Goal: Download file/media

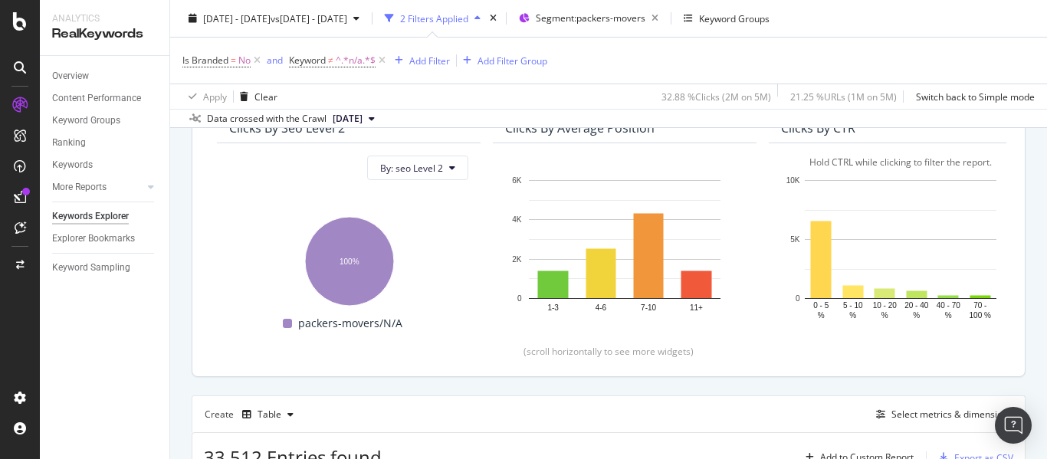
scroll to position [383, 0]
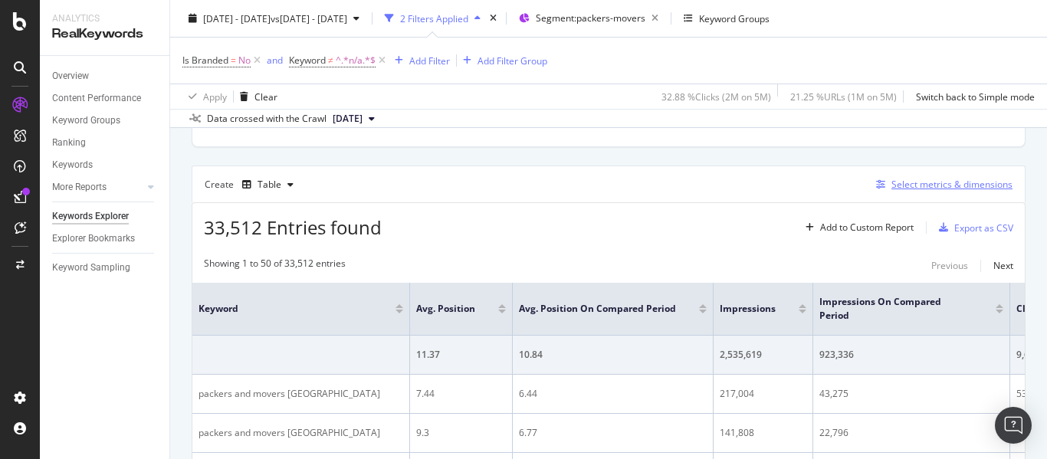
click at [934, 187] on div "Select metrics & dimensions" at bounding box center [951, 184] width 121 height 13
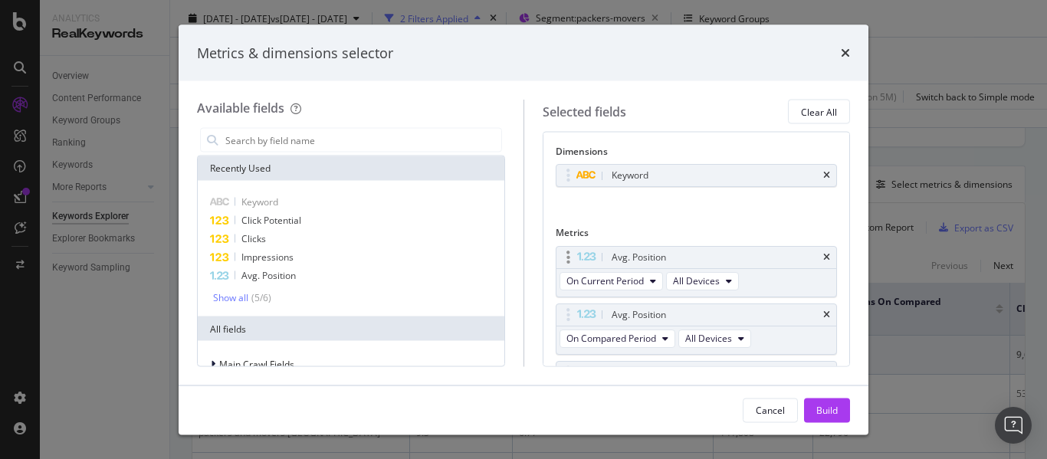
scroll to position [77, 0]
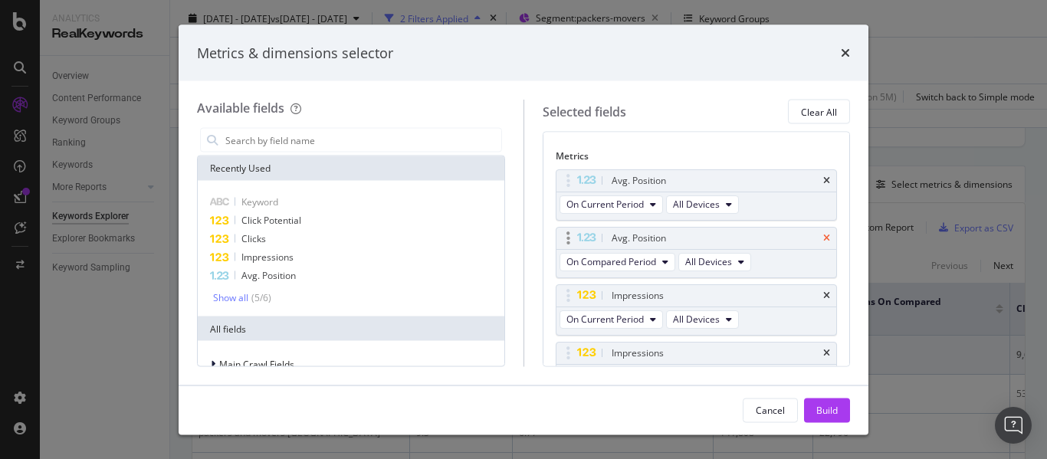
click at [823, 241] on icon "times" at bounding box center [826, 237] width 7 height 9
click at [823, 297] on icon "times" at bounding box center [826, 294] width 7 height 9
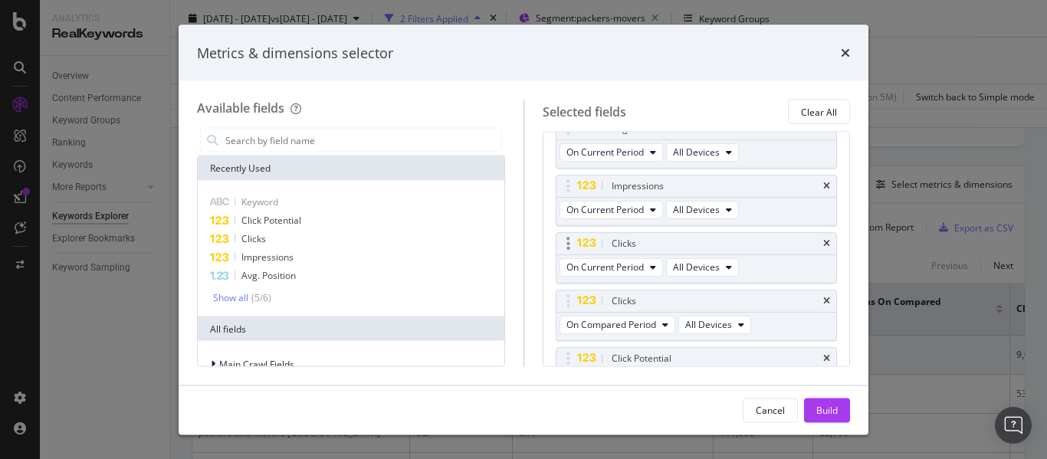
scroll to position [153, 0]
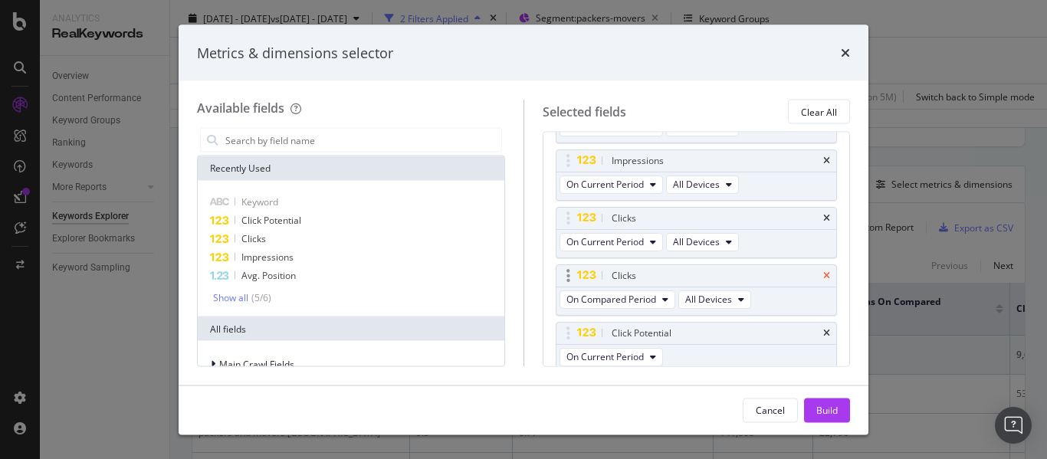
click at [823, 277] on icon "times" at bounding box center [826, 275] width 7 height 9
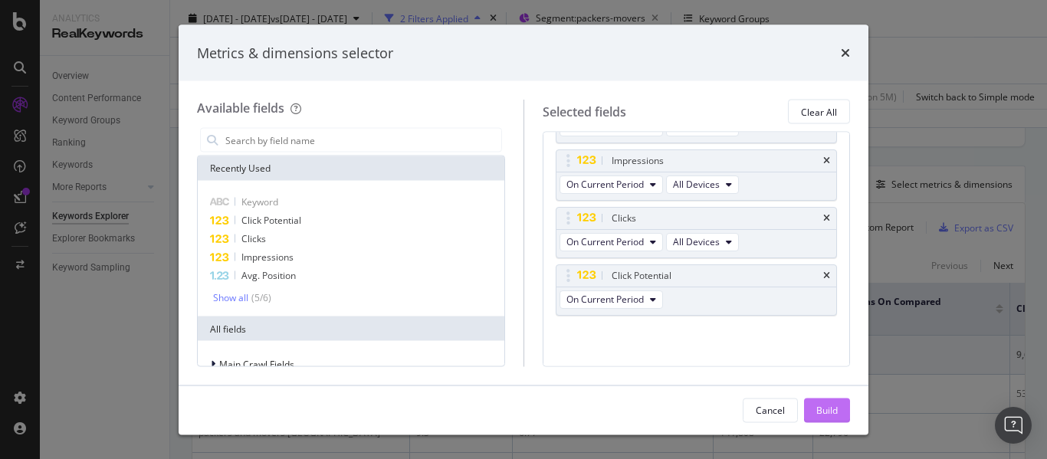
click at [828, 408] on div "Build" at bounding box center [826, 409] width 21 height 13
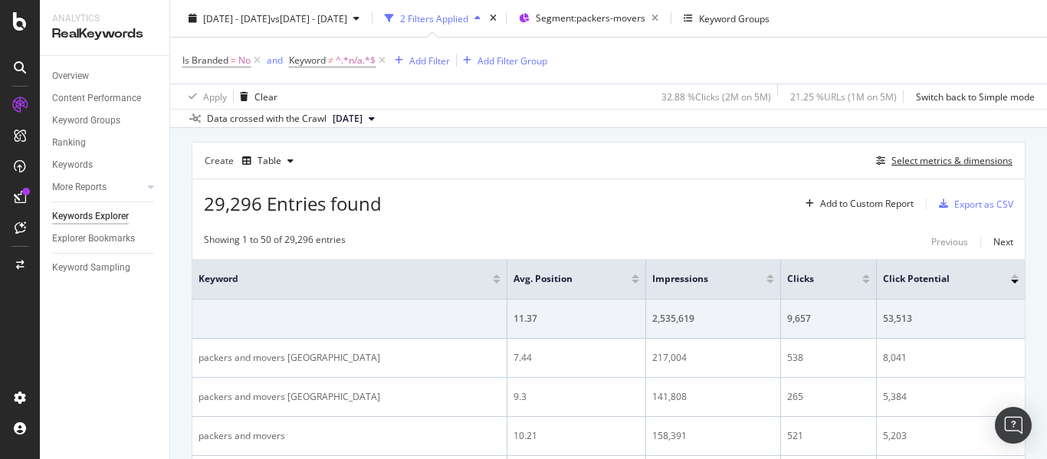
scroll to position [383, 0]
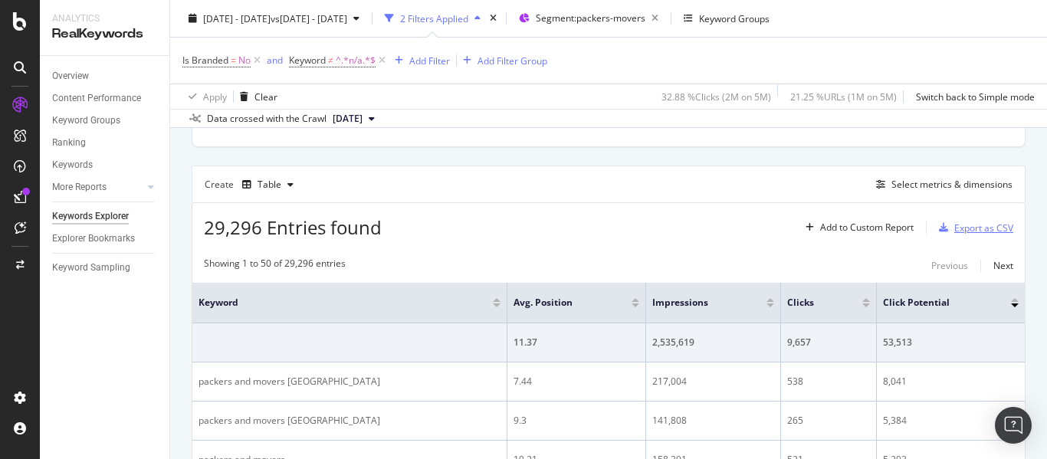
click at [954, 227] on div "Export as CSV" at bounding box center [983, 227] width 59 height 13
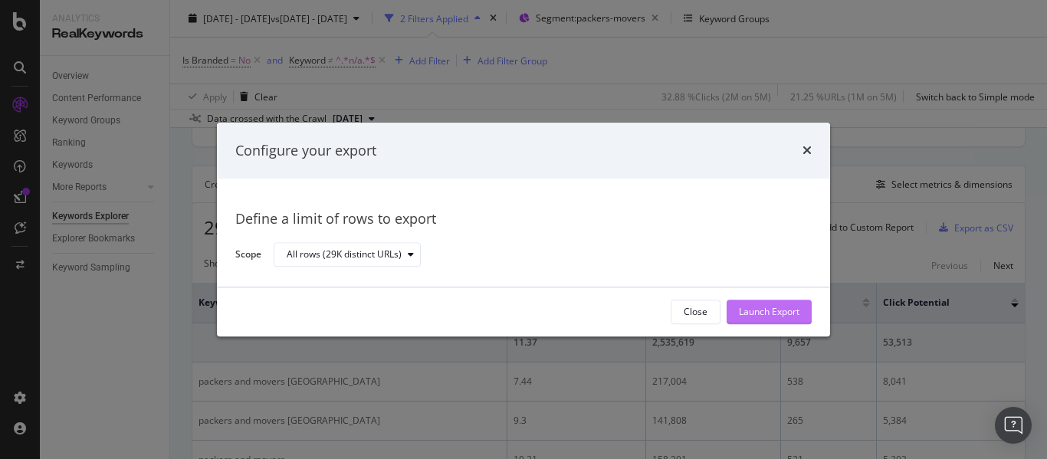
click at [786, 307] on div "Launch Export" at bounding box center [769, 312] width 61 height 13
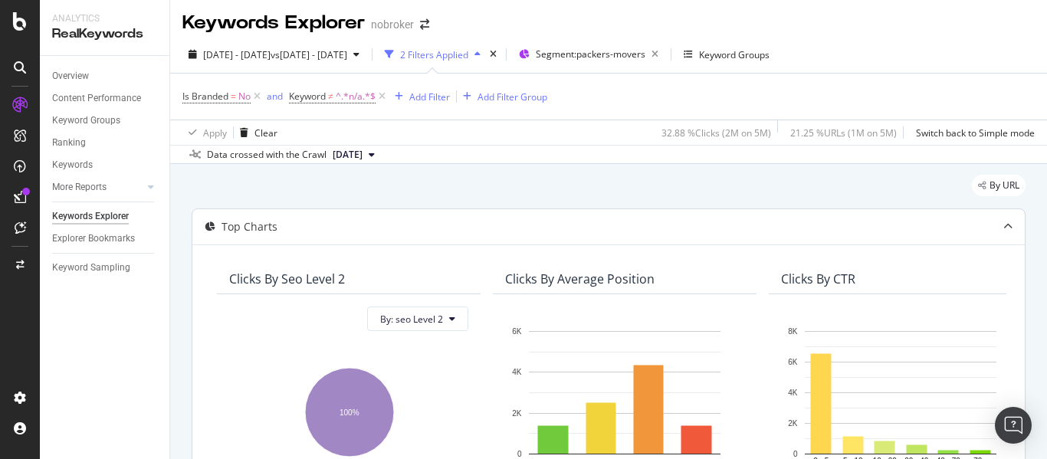
scroll to position [0, 0]
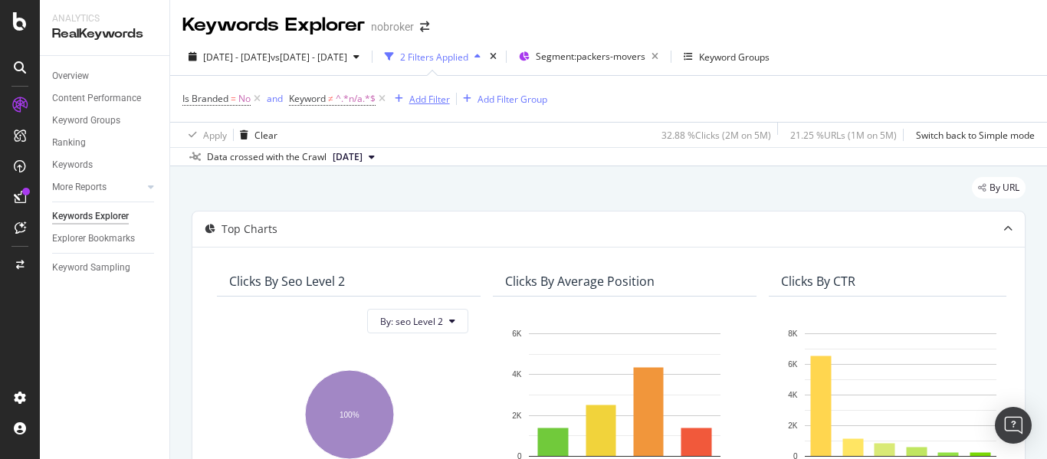
click at [430, 103] on div "Add Filter" at bounding box center [429, 99] width 41 height 13
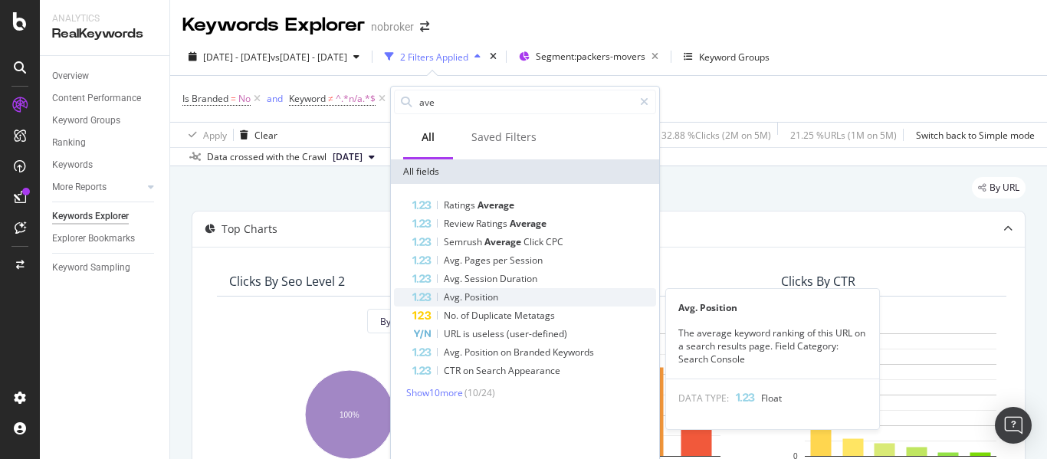
type input "ave"
click at [468, 292] on span "Position" at bounding box center [481, 296] width 34 height 13
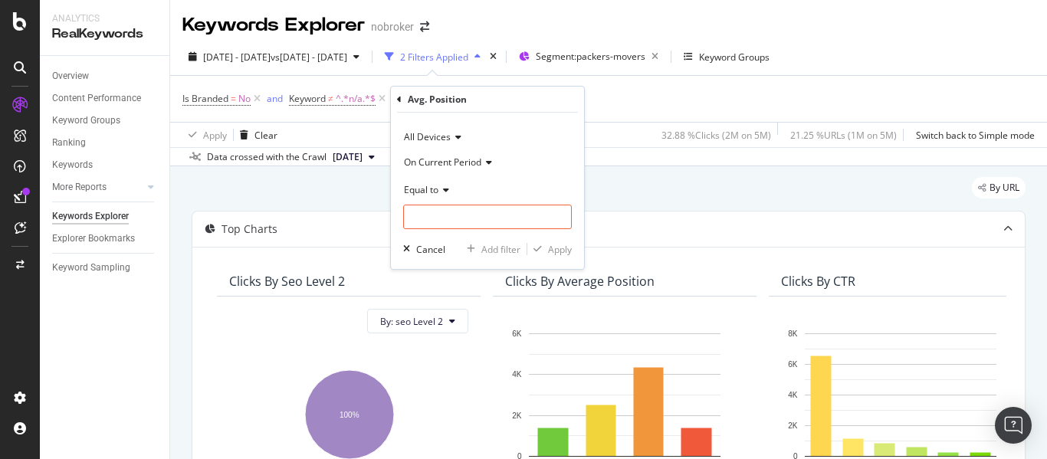
click at [464, 159] on span "On Current Period" at bounding box center [442, 162] width 77 height 13
click at [543, 133] on div "All Devices" at bounding box center [487, 137] width 169 height 25
click at [542, 104] on div "Avg. Position" at bounding box center [487, 100] width 181 height 26
click at [418, 185] on span "Equal to" at bounding box center [421, 189] width 34 height 13
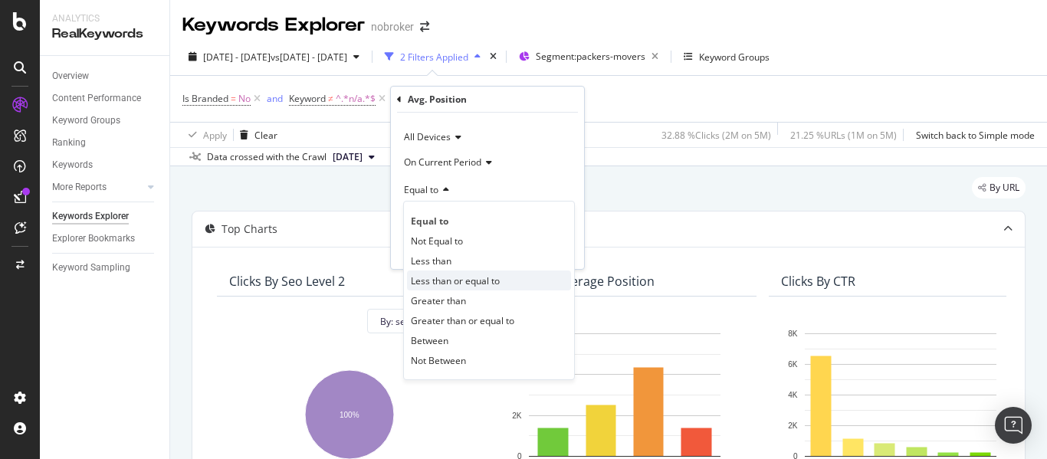
click at [446, 282] on span "Less than or equal to" at bounding box center [455, 280] width 89 height 13
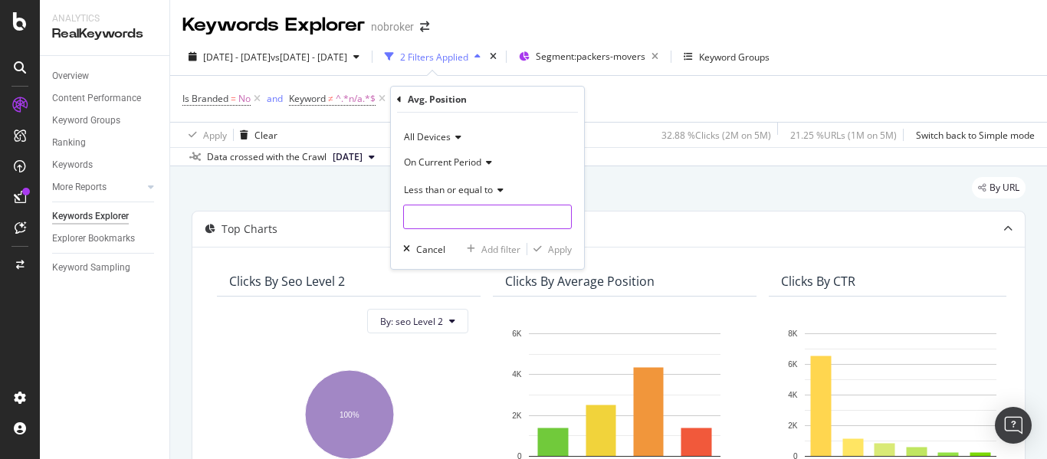
click at [444, 226] on input "number" at bounding box center [487, 217] width 169 height 25
type input "5"
click at [553, 251] on div "Apply" at bounding box center [560, 249] width 24 height 13
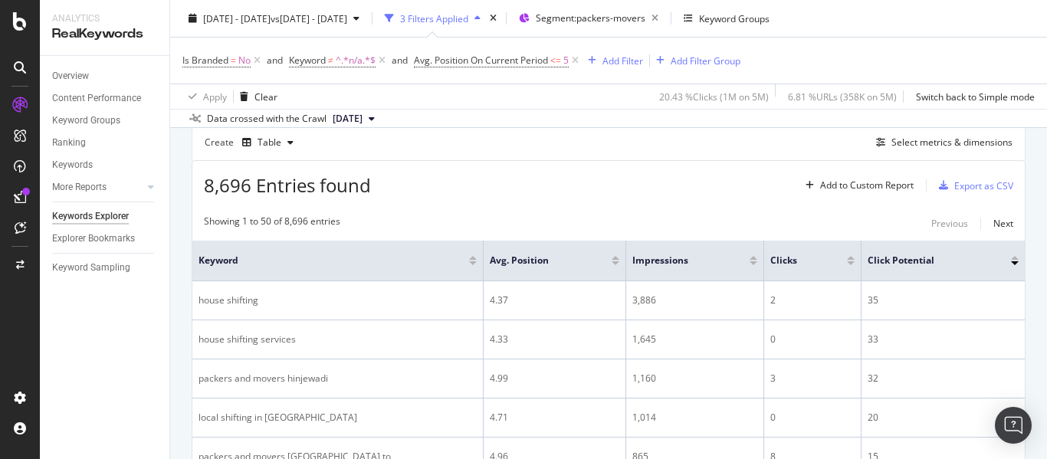
scroll to position [460, 0]
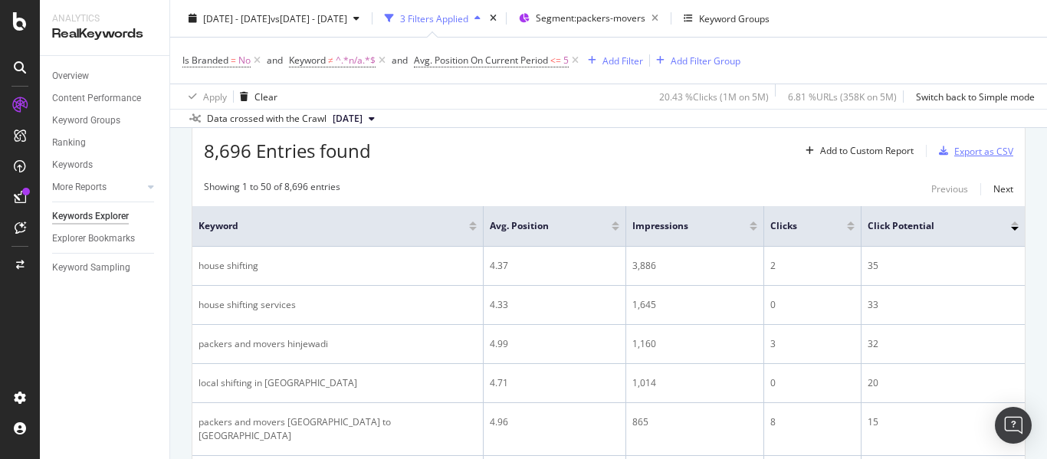
click at [976, 153] on div "Export as CSV" at bounding box center [983, 151] width 59 height 13
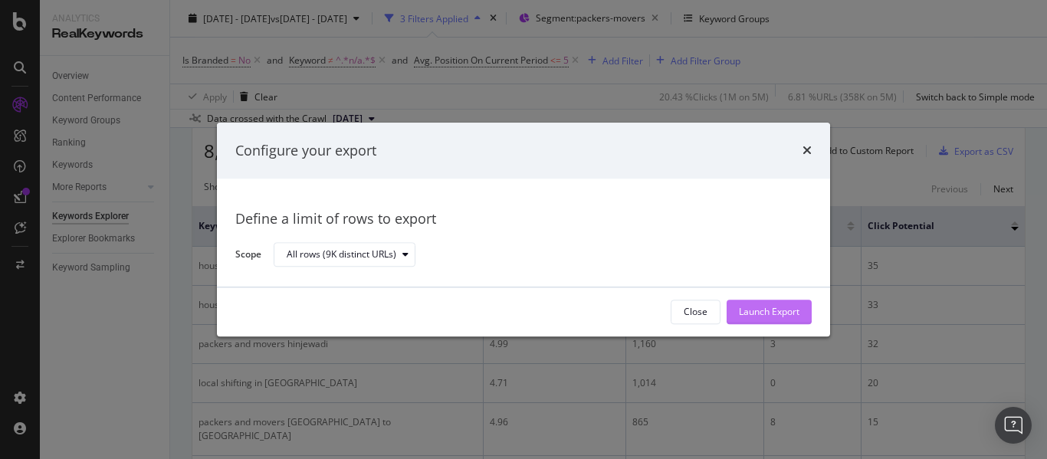
click at [776, 310] on div "Launch Export" at bounding box center [769, 312] width 61 height 13
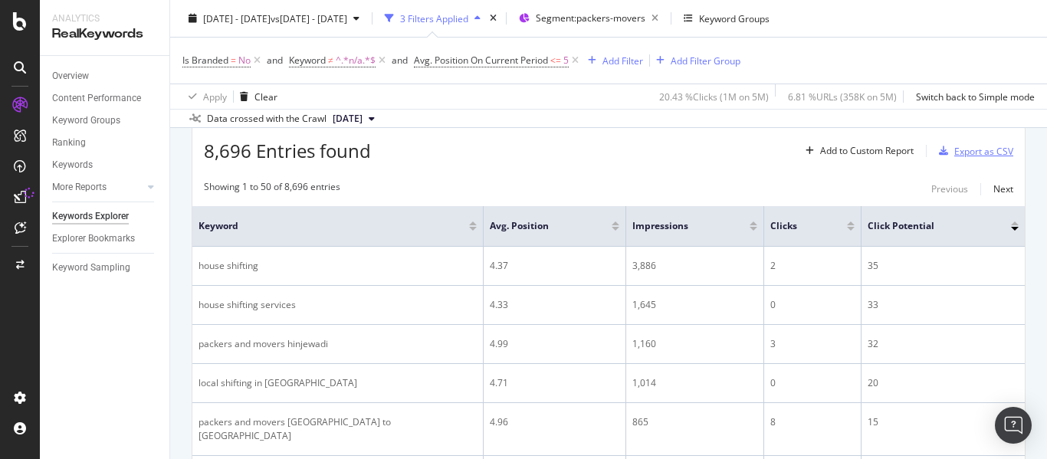
click at [963, 149] on div "Export as CSV" at bounding box center [983, 151] width 59 height 13
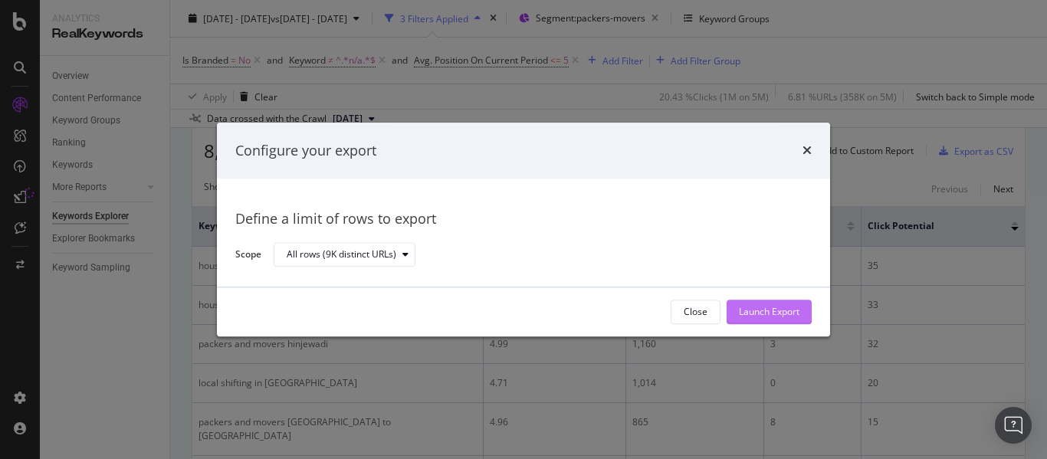
click at [774, 310] on div "Launch Export" at bounding box center [769, 312] width 61 height 13
